Goal: Information Seeking & Learning: Understand process/instructions

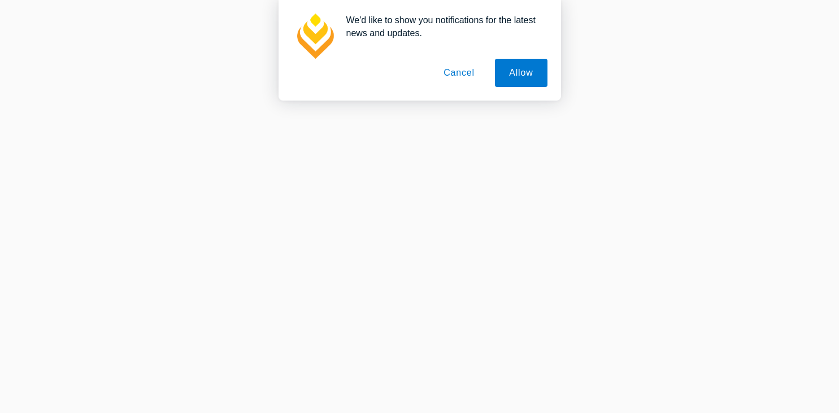
scroll to position [119, 0]
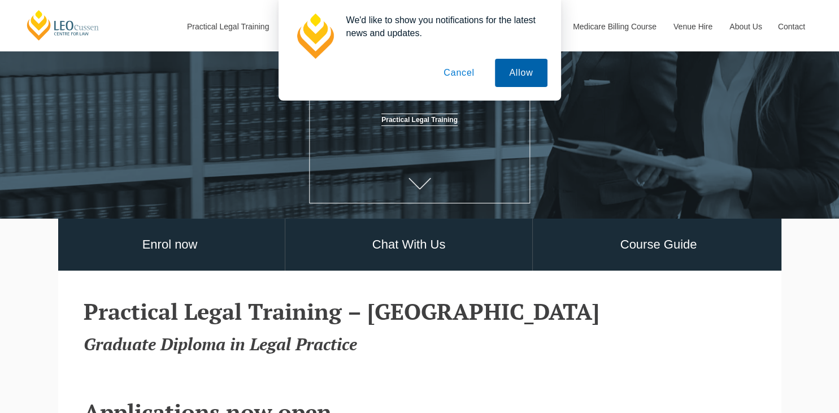
click at [501, 73] on button "Allow" at bounding box center [521, 73] width 52 height 28
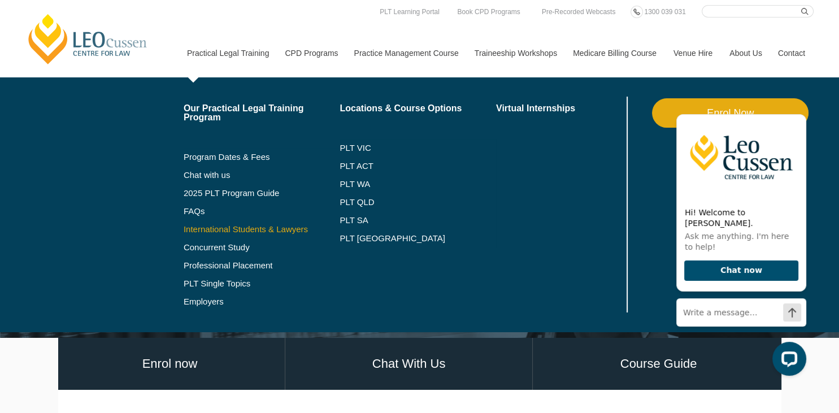
click at [254, 232] on link "International Students & Lawyers" at bounding box center [262, 229] width 156 height 9
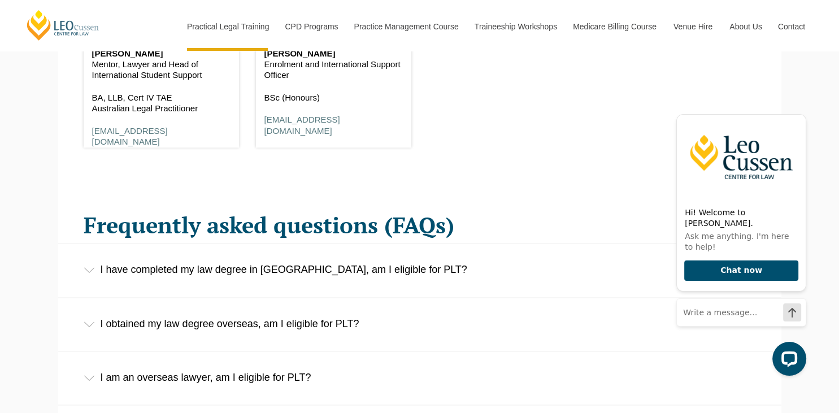
scroll to position [1670, 0]
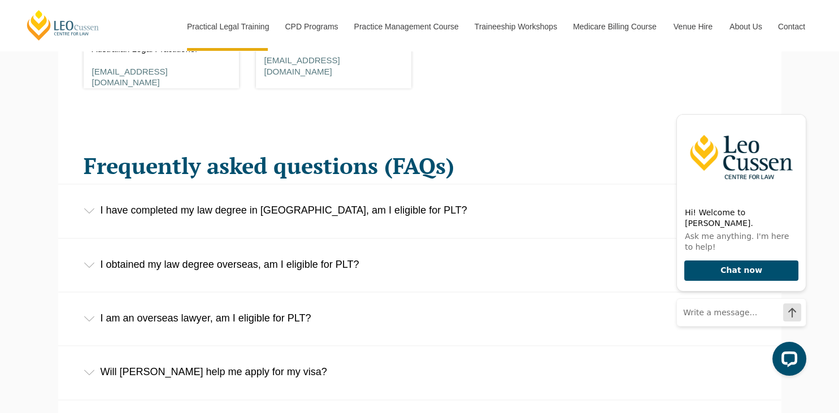
click at [258, 229] on div "I have completed my law degree in Australia, am I eligible for PLT?" at bounding box center [419, 210] width 723 height 53
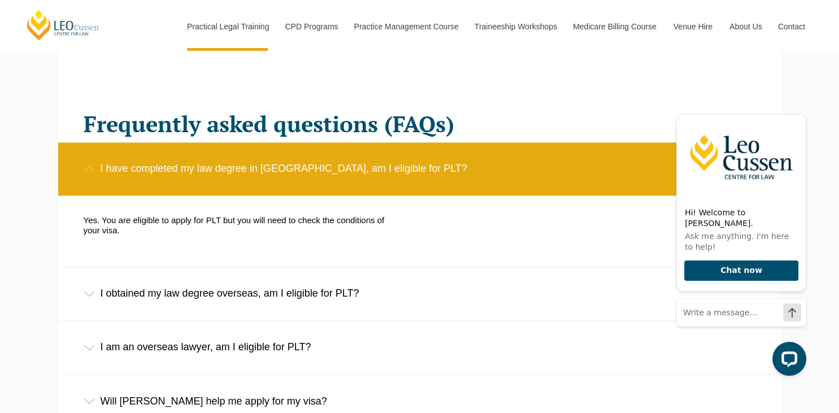
scroll to position [1730, 0]
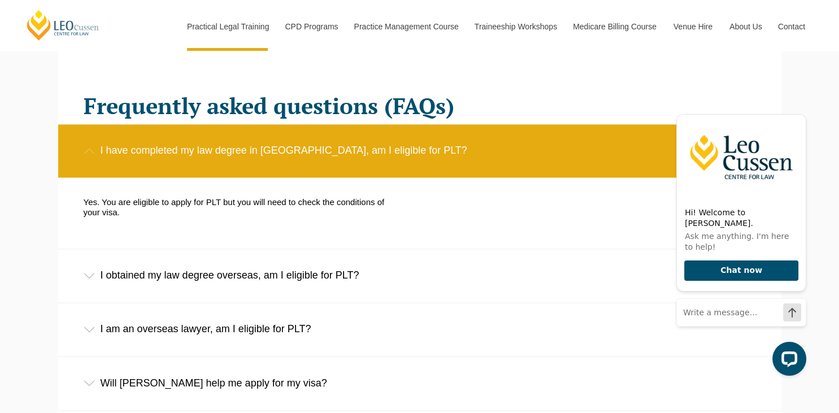
click at [273, 267] on div "I obtained my law degree overseas, am I eligible for PLT?" at bounding box center [419, 275] width 723 height 53
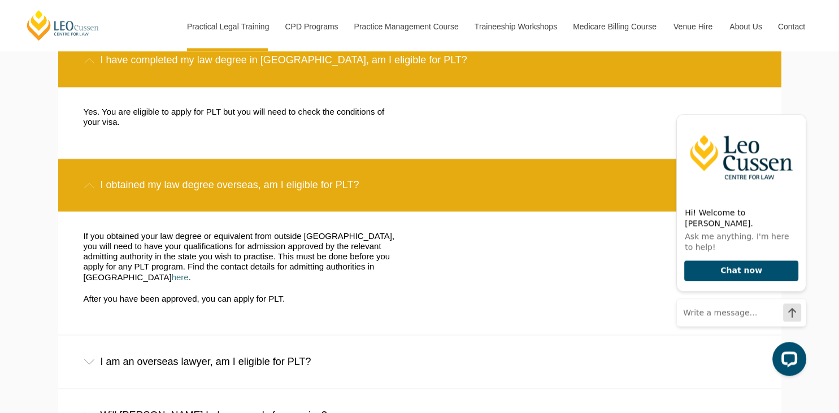
scroll to position [1790, 0]
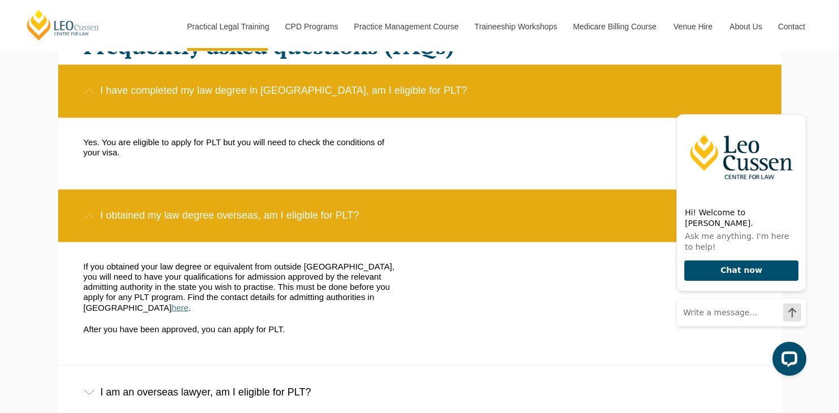
click at [189, 302] on link "here" at bounding box center [180, 307] width 17 height 10
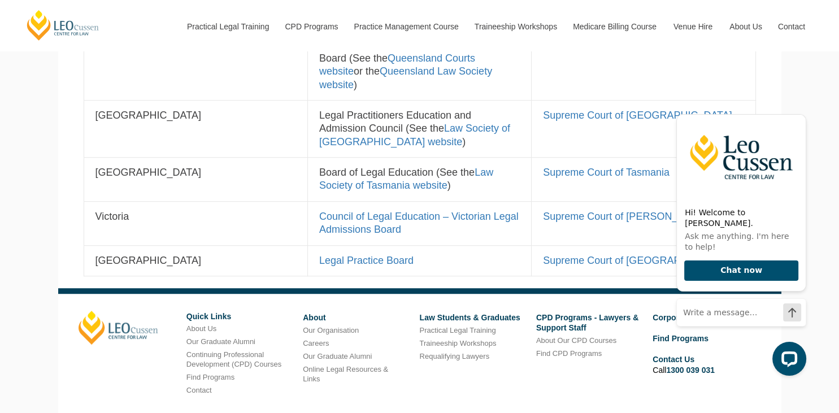
scroll to position [656, 0]
